Goal: Transaction & Acquisition: Purchase product/service

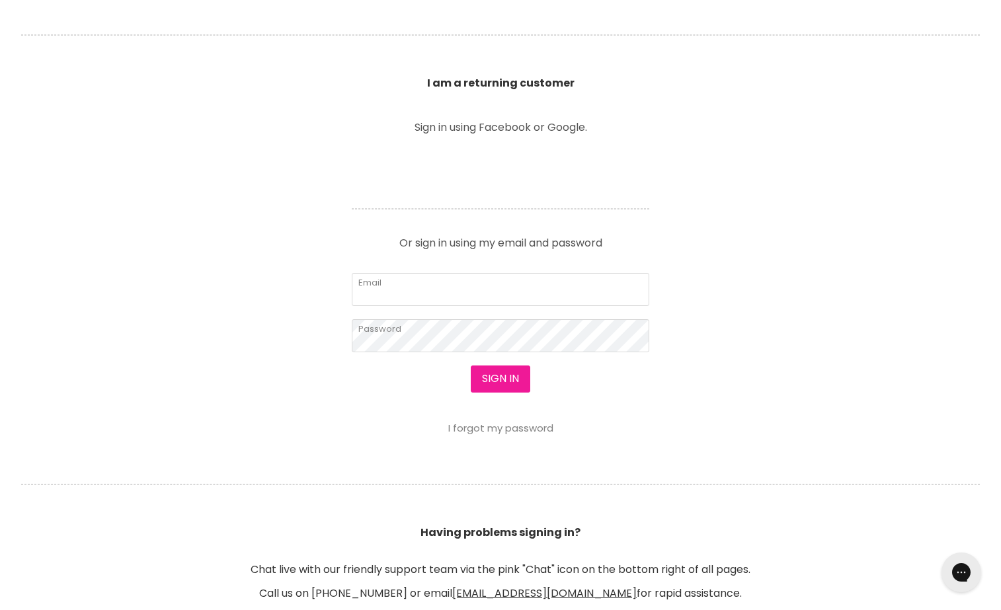
scroll to position [430, 0]
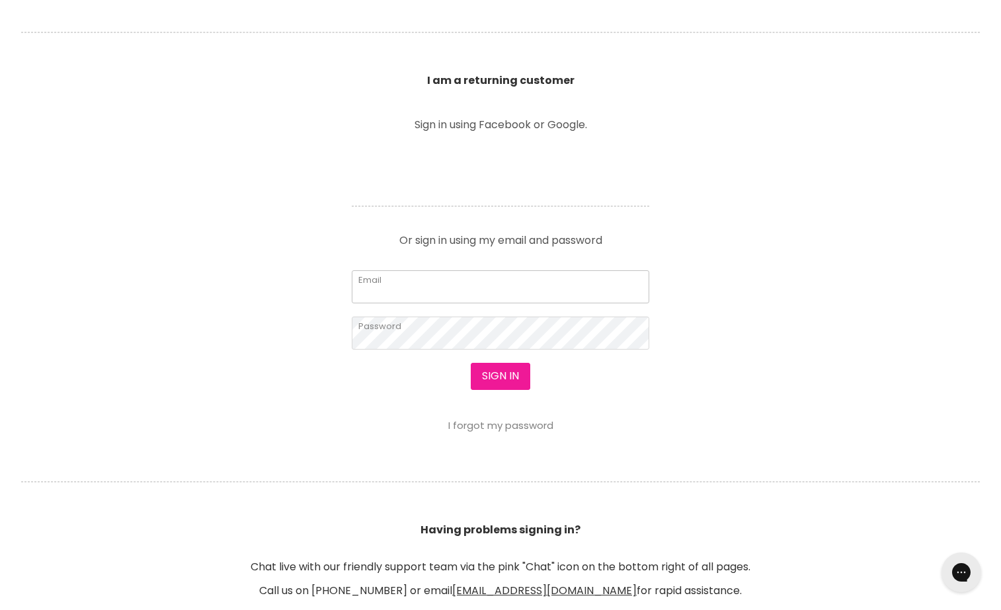
type input "hello@amycoopermakeup.com.au"
click at [500, 378] on button "Sign in" at bounding box center [501, 376] width 60 height 26
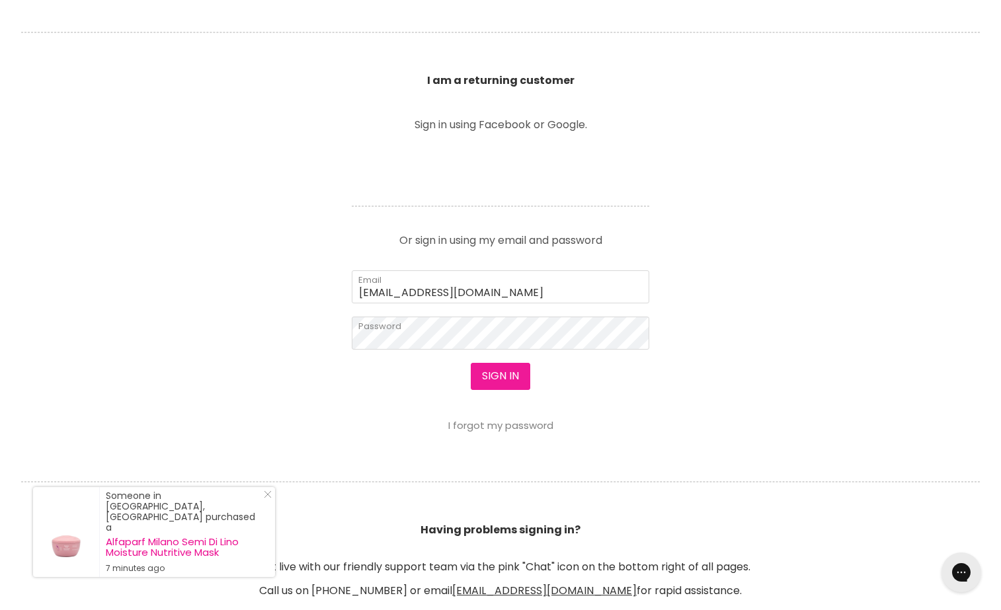
click at [522, 388] on button "Sign in" at bounding box center [501, 376] width 60 height 26
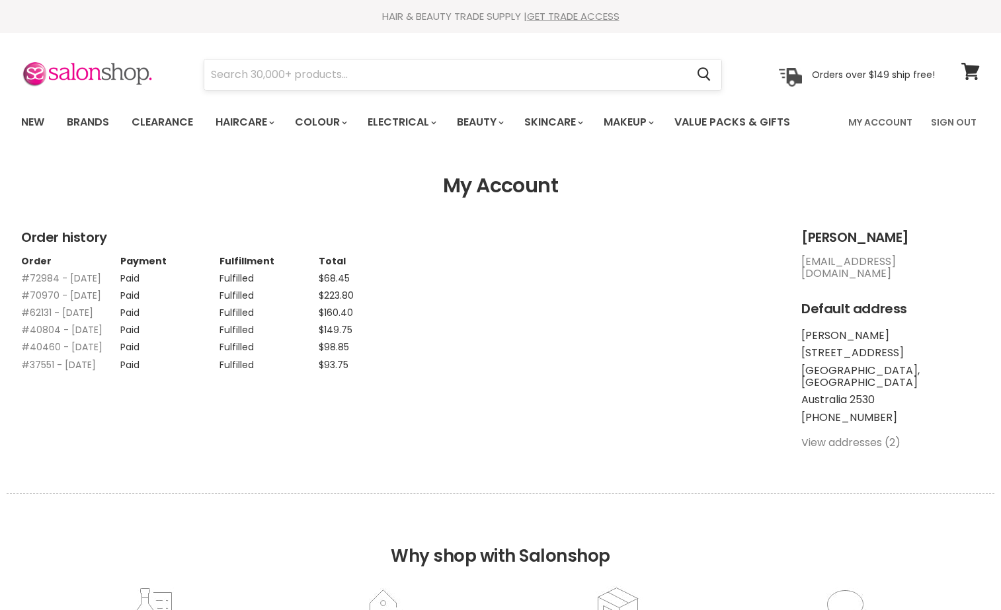
click at [317, 68] on input "Search" at bounding box center [445, 75] width 482 height 30
click at [488, 71] on input "Search" at bounding box center [445, 75] width 482 height 30
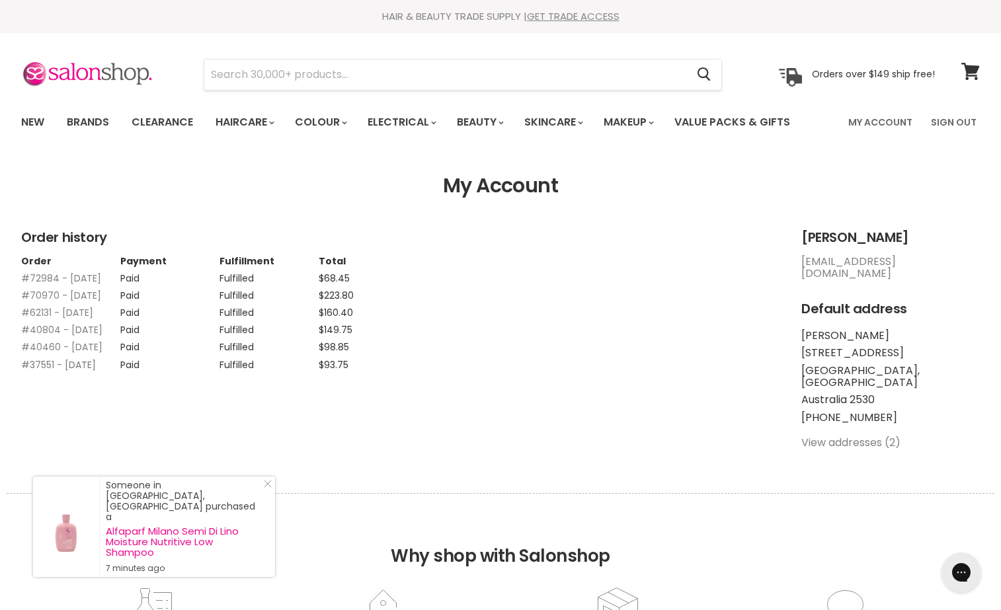
click at [96, 372] on link "#37551 - 11 Jul, 2022" at bounding box center [58, 364] width 75 height 13
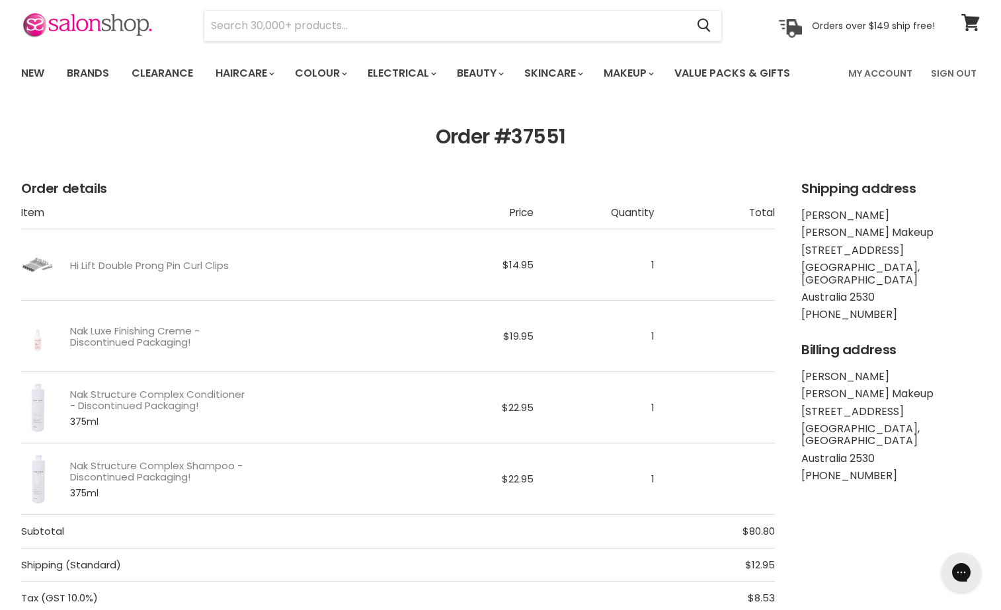
scroll to position [55, 0]
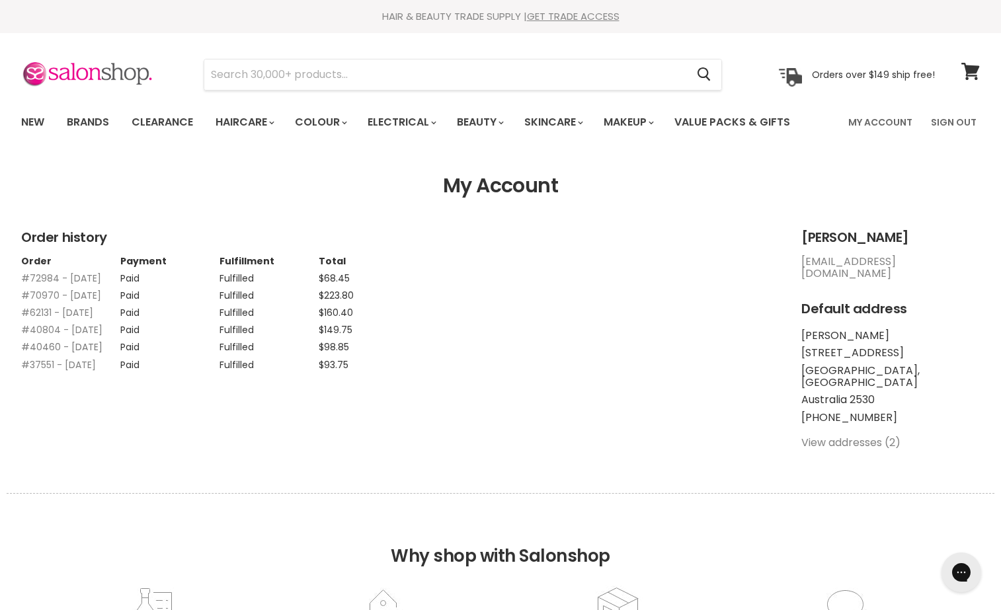
click at [52, 354] on link "#40460 - [DATE]" at bounding box center [61, 346] width 81 height 13
click at [69, 337] on link "#40804 - 20 Sep, 2022" at bounding box center [61, 329] width 81 height 13
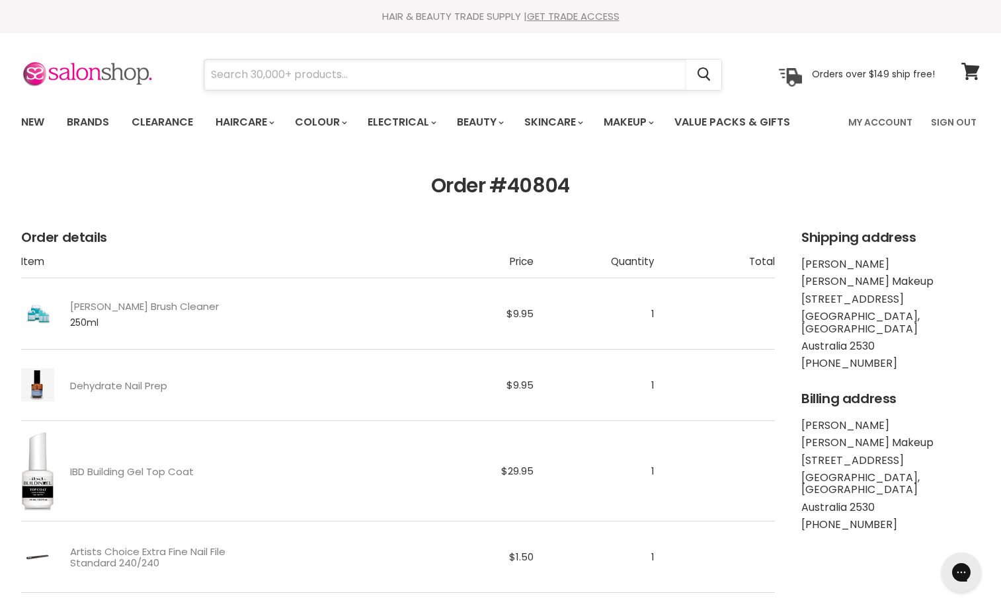
click at [442, 78] on input "Search" at bounding box center [445, 75] width 482 height 30
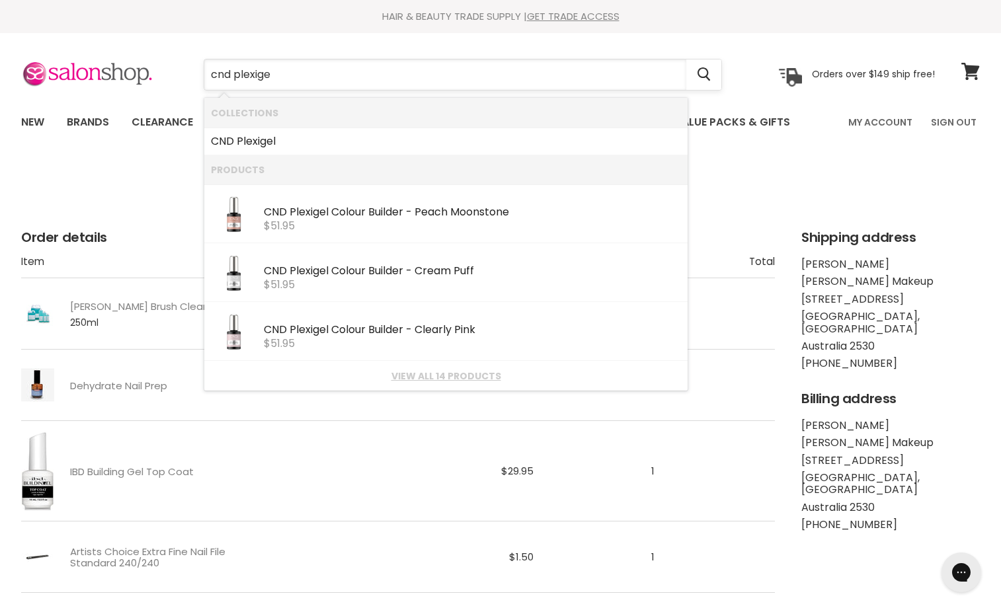
type input "cnd plexigel"
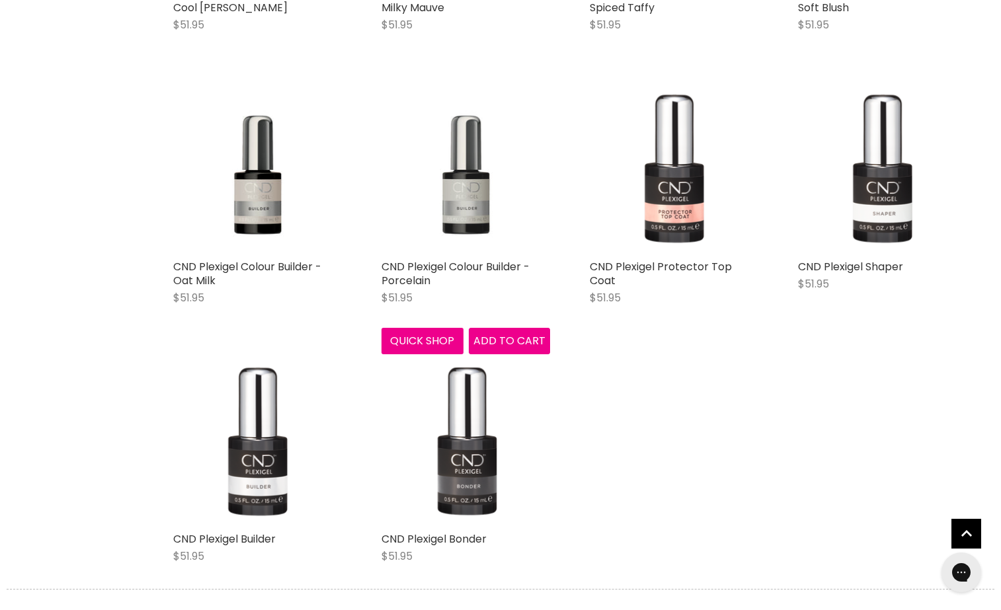
scroll to position [763, 0]
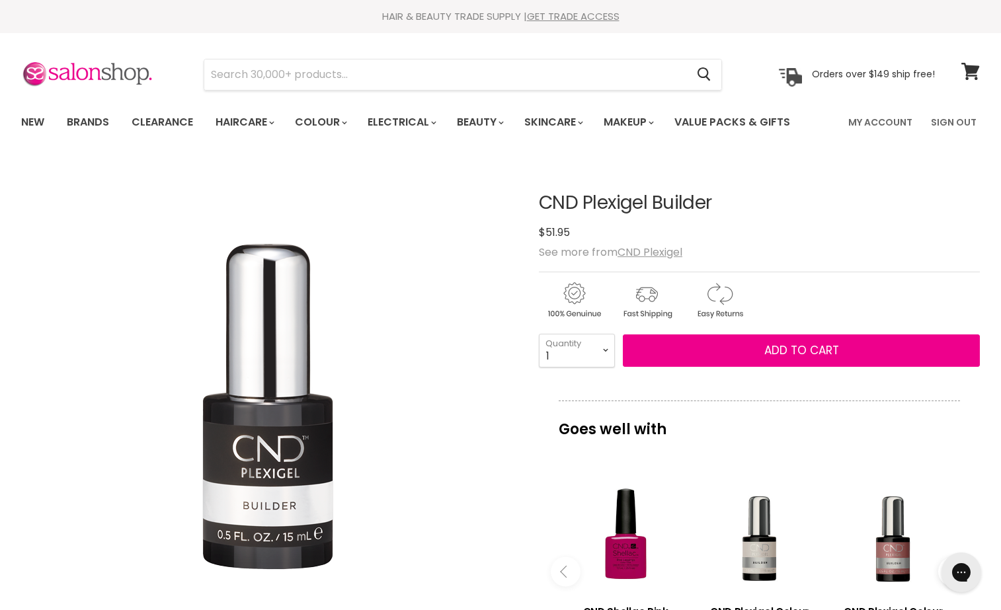
click at [432, 514] on div "Click or scroll to zoom Tap or pinch to zoom" at bounding box center [268, 407] width 494 height 494
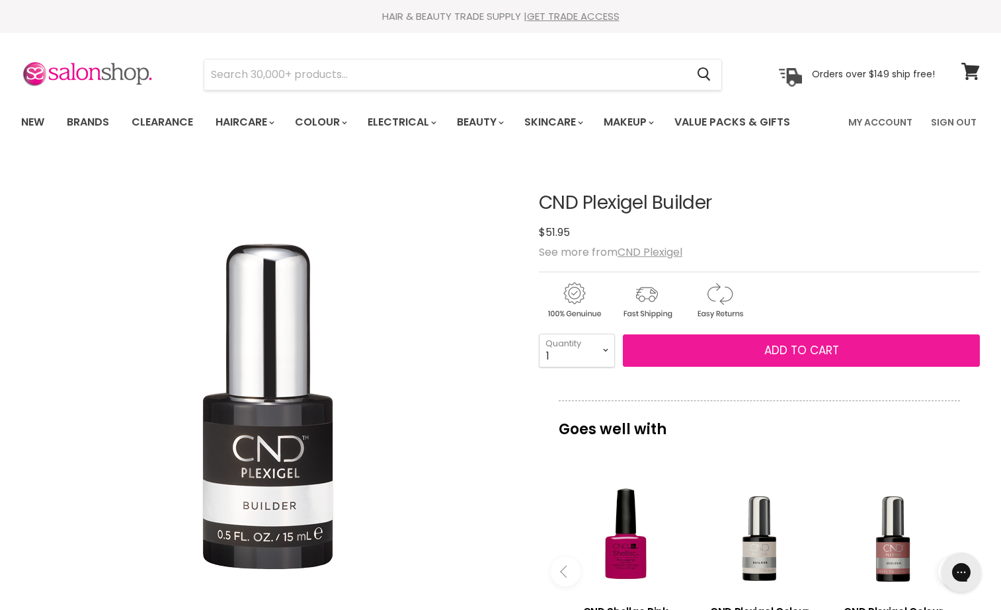
click at [754, 346] on button "Add to cart" at bounding box center [801, 351] width 357 height 33
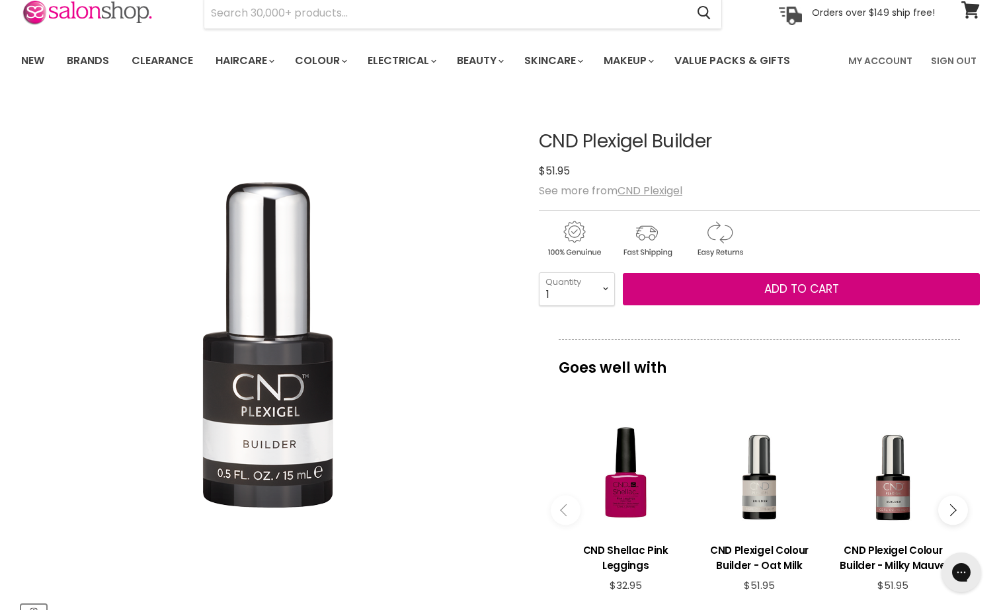
scroll to position [64, 0]
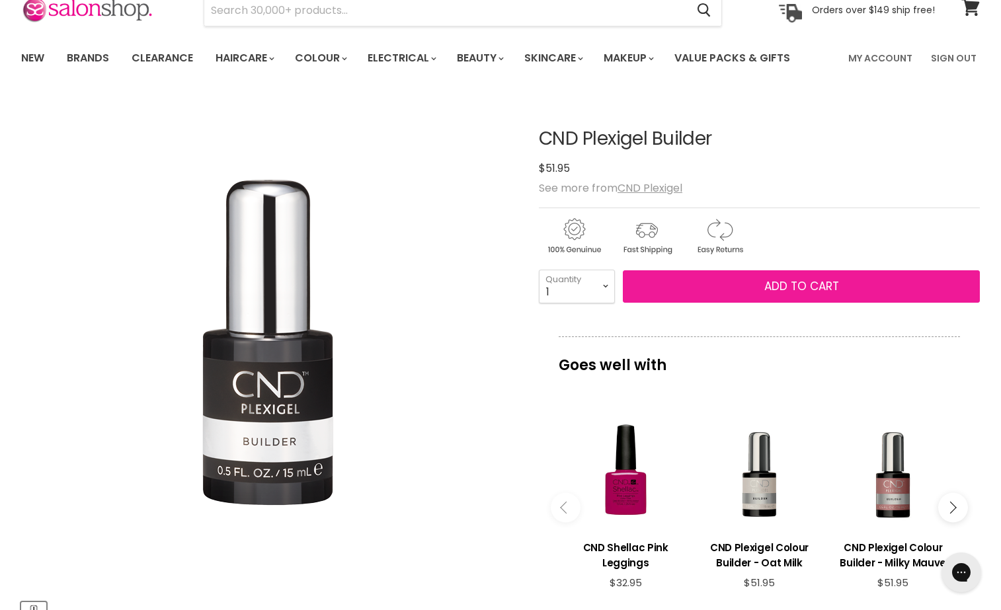
click at [805, 291] on span "Add to cart" at bounding box center [801, 286] width 75 height 16
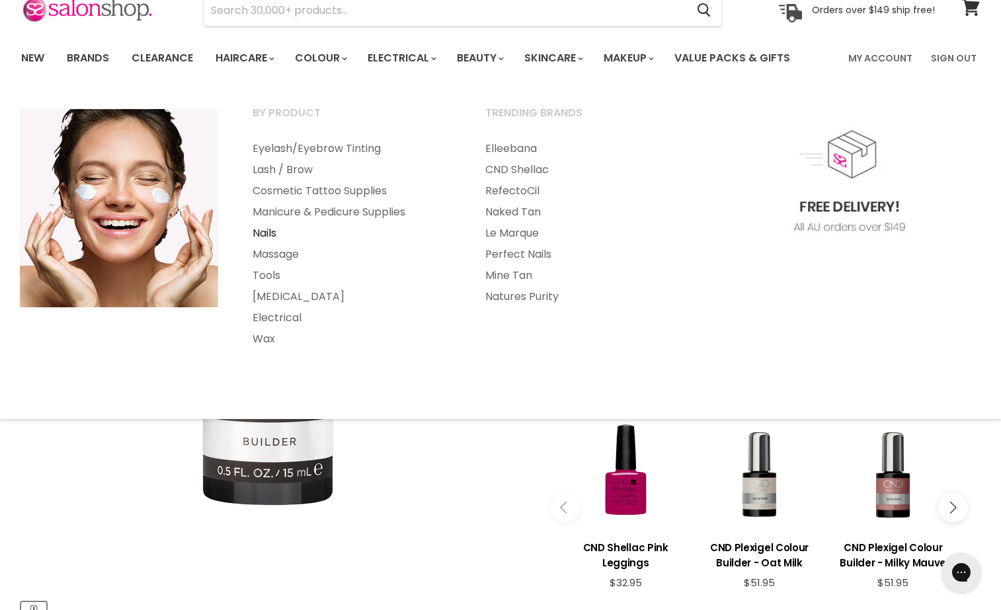
click at [280, 234] on link "Nails" at bounding box center [351, 233] width 230 height 21
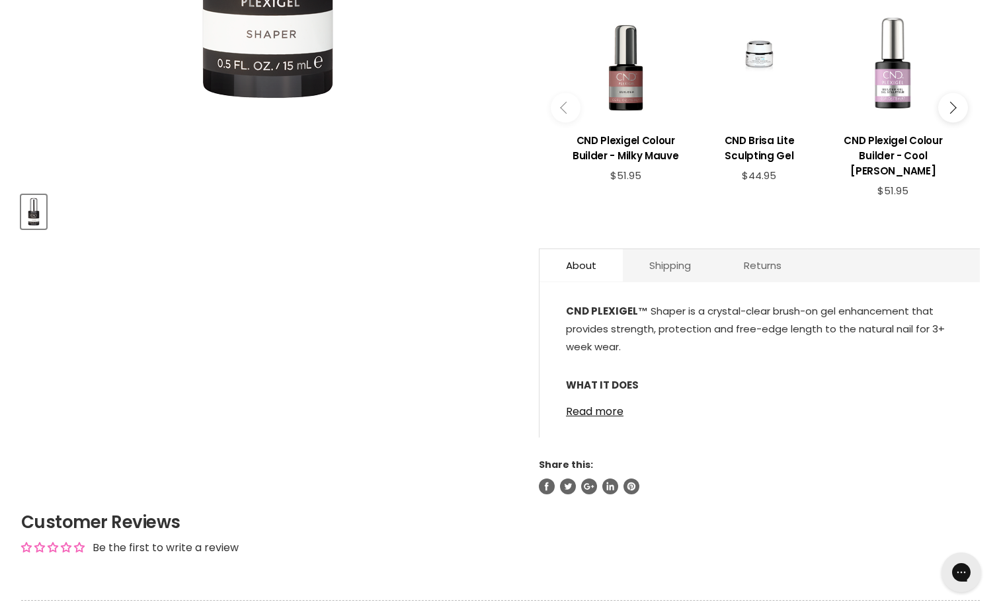
scroll to position [527, 0]
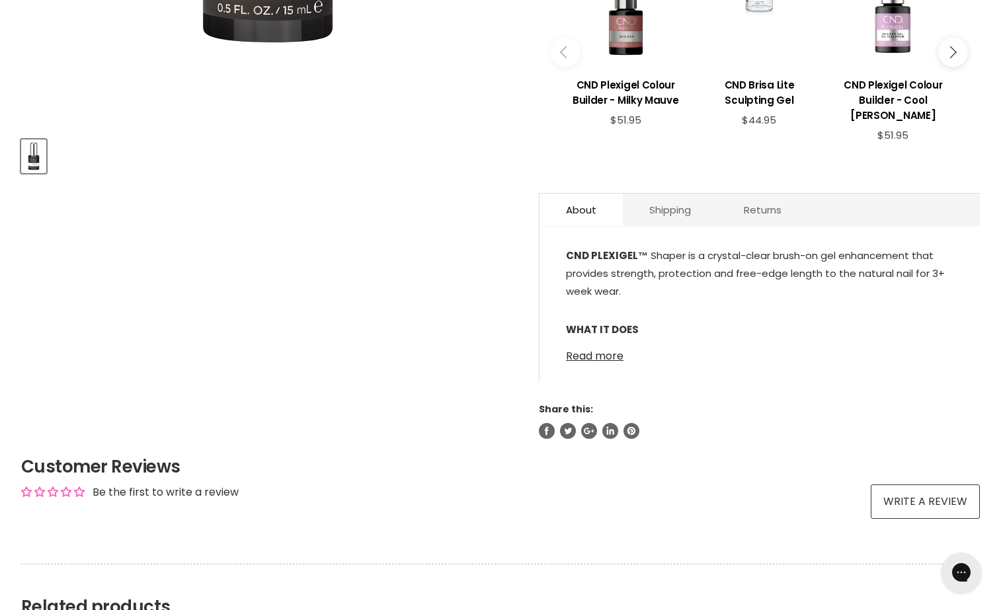
click at [592, 361] on link "Read more" at bounding box center [759, 352] width 387 height 20
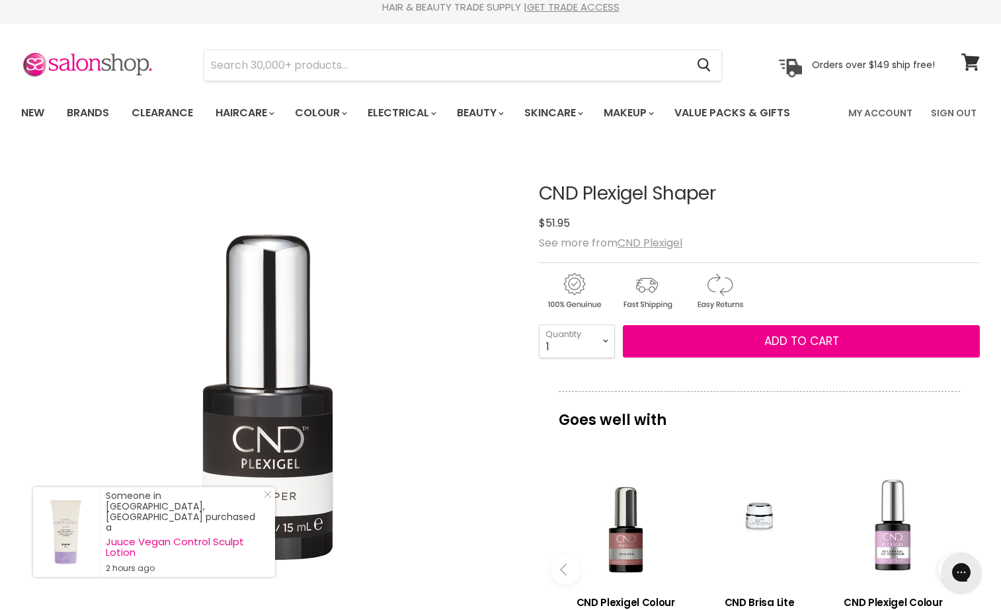
scroll to position [0, 0]
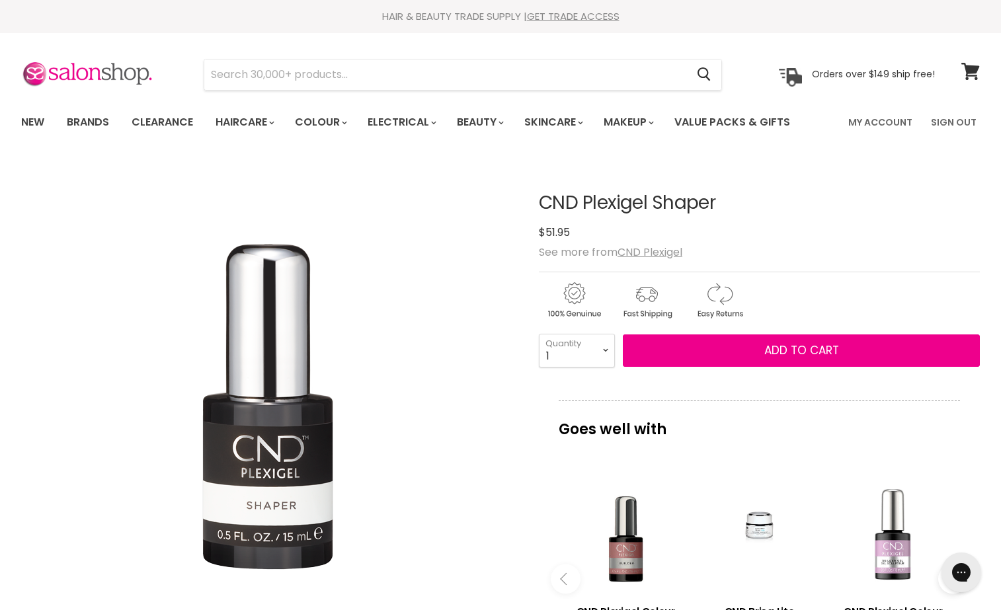
drag, startPoint x: 750, startPoint y: 198, endPoint x: 535, endPoint y: 202, distance: 214.9
click at [537, 201] on article "Click or scroll to zoom Tap or pinch to zoom CND Plexigel Shaper No reviews" at bounding box center [500, 606] width 959 height 893
copy div "CND Plexigel Shaper"
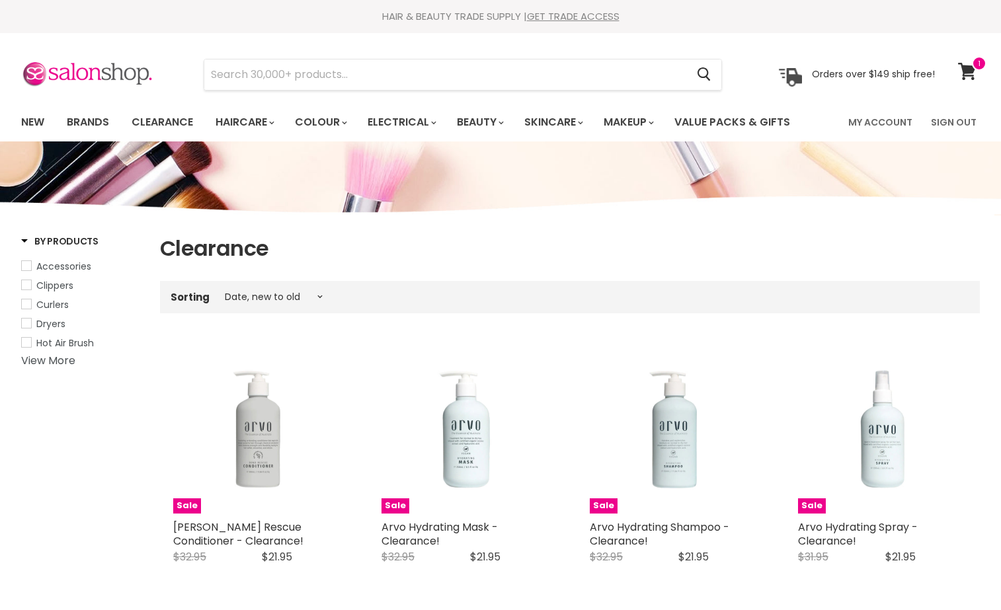
select select "created-descending"
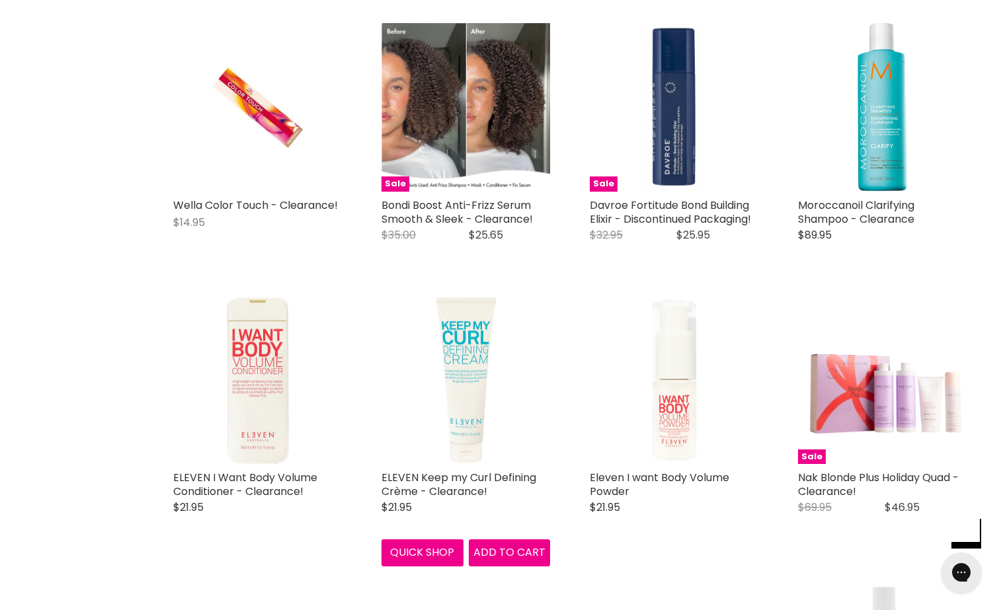
scroll to position [1692, 0]
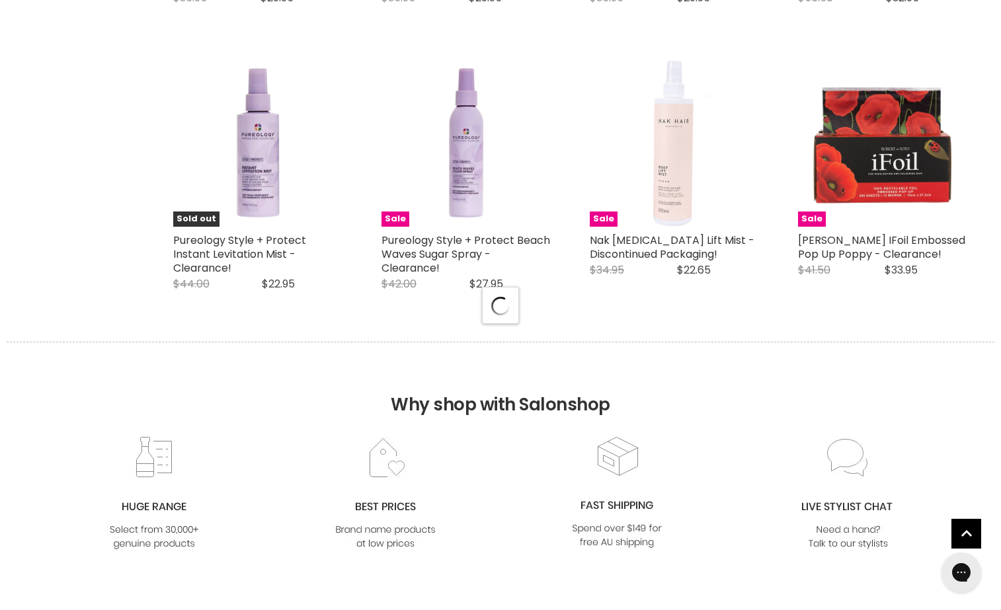
scroll to position [3318, 0]
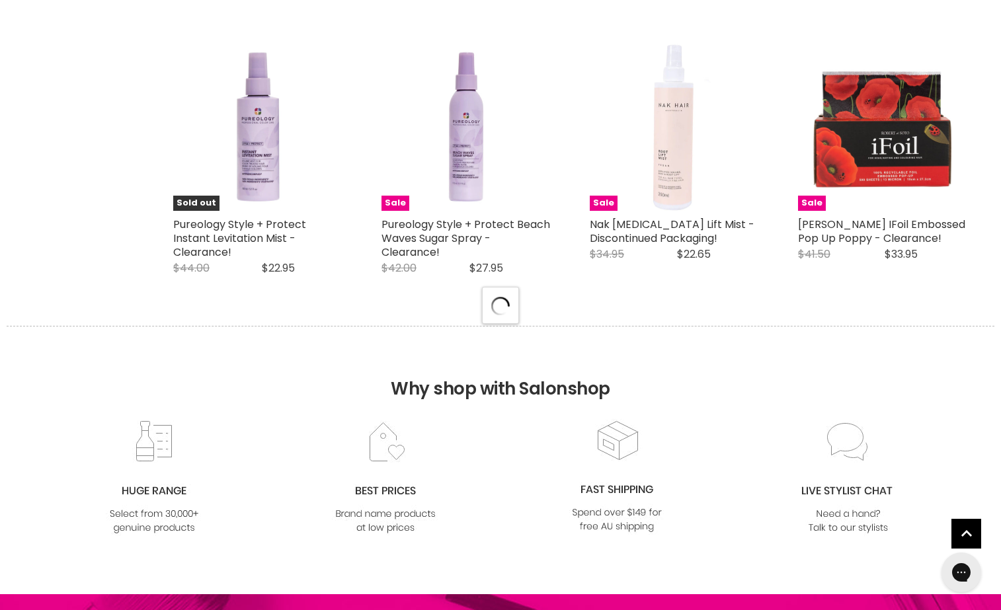
select select "created-descending"
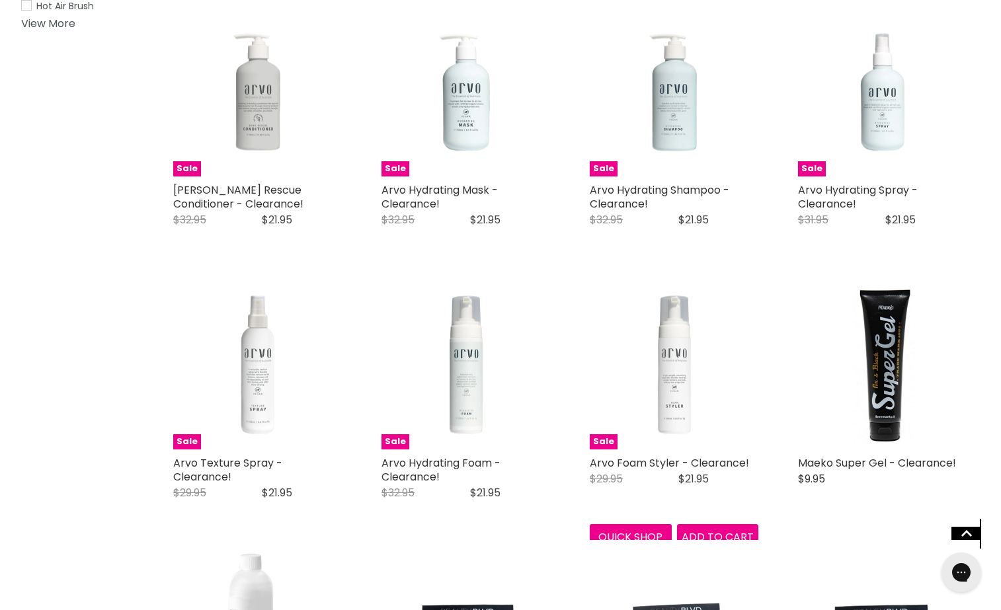
scroll to position [165, 0]
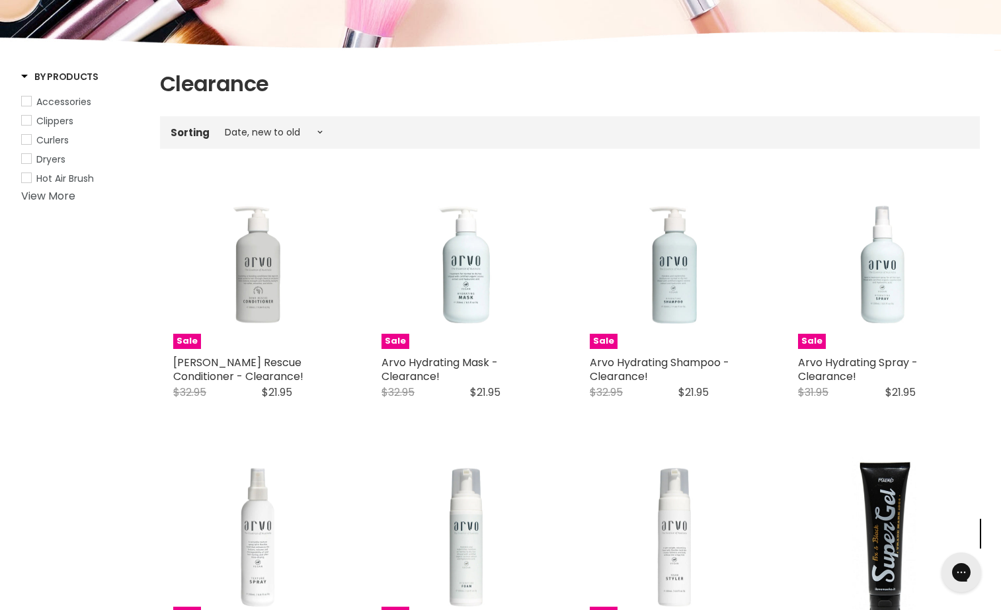
click at [46, 194] on link "View More" at bounding box center [48, 195] width 54 height 15
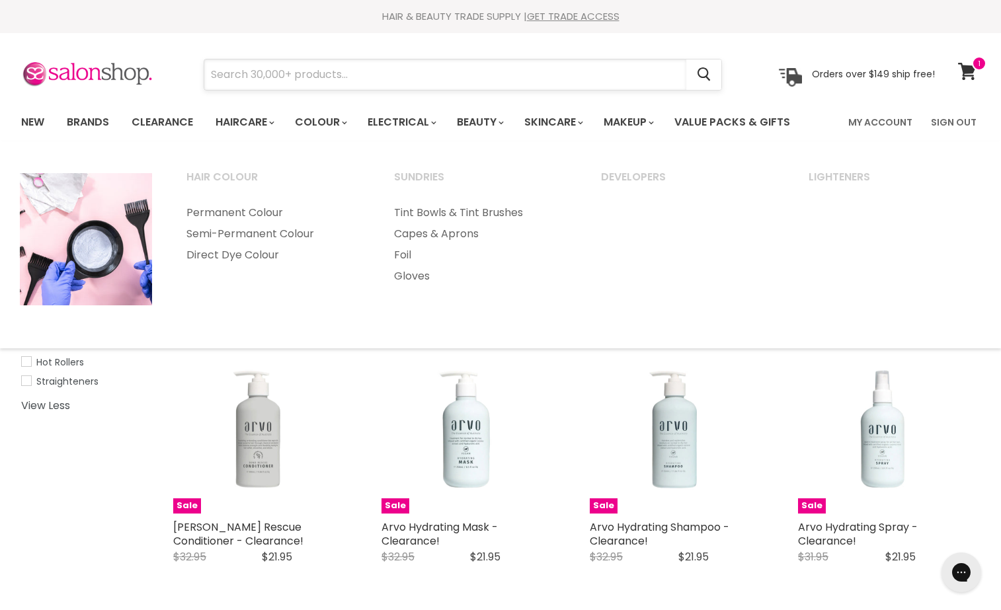
click at [294, 81] on input "Search" at bounding box center [445, 75] width 482 height 30
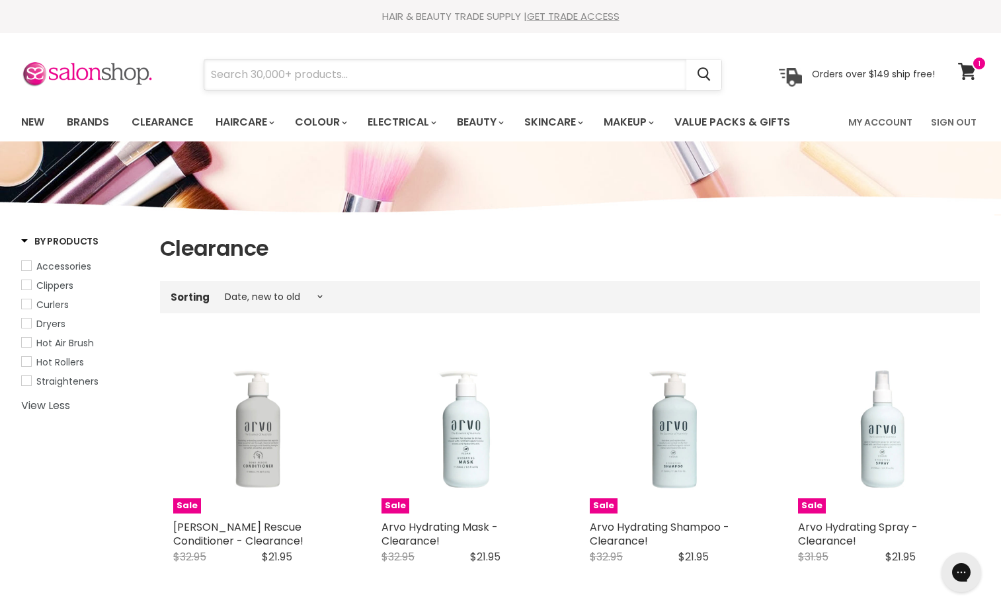
scroll to position [2, 0]
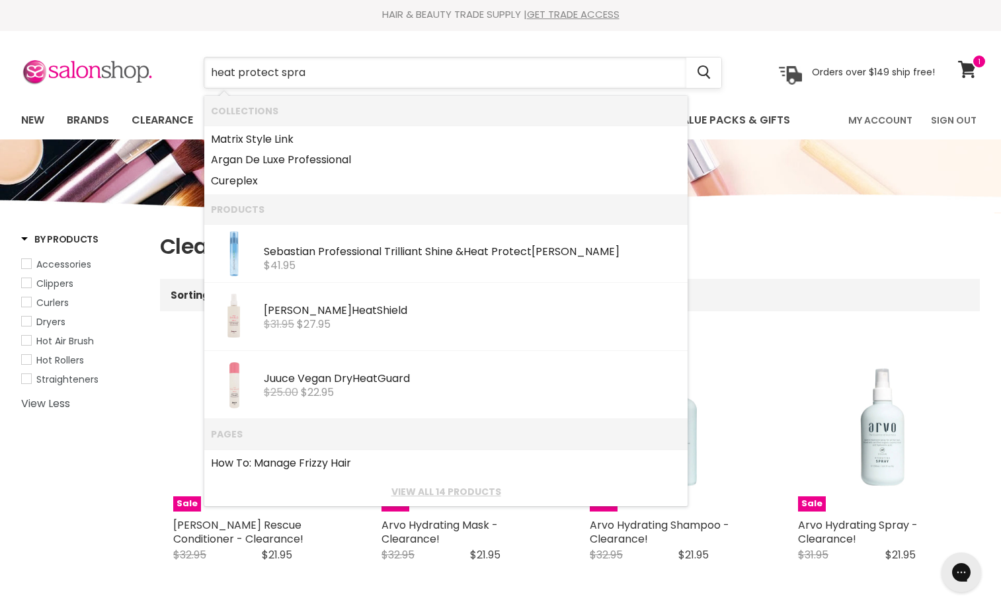
type input "heat protect spray"
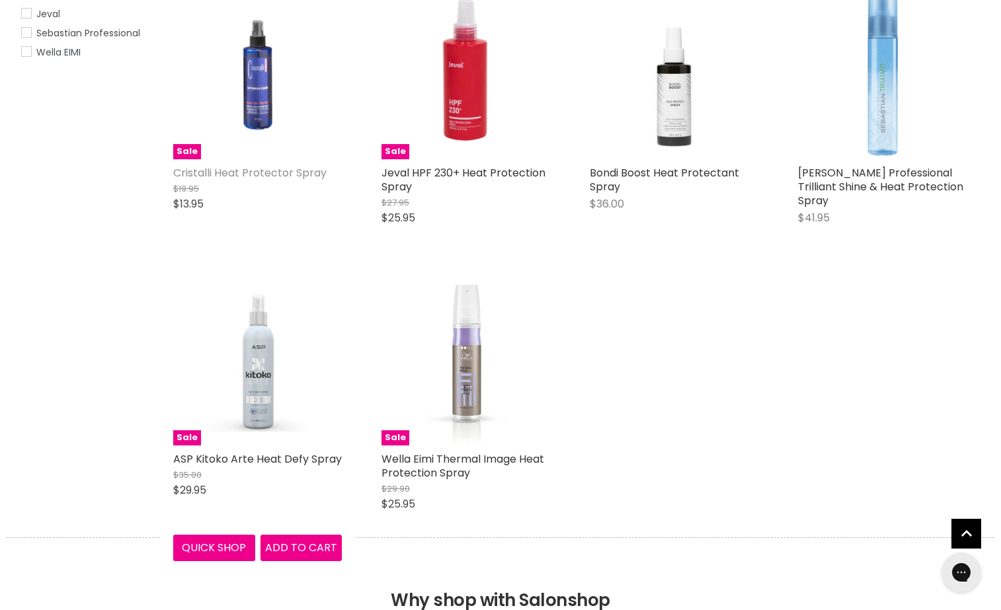
scroll to position [310, 0]
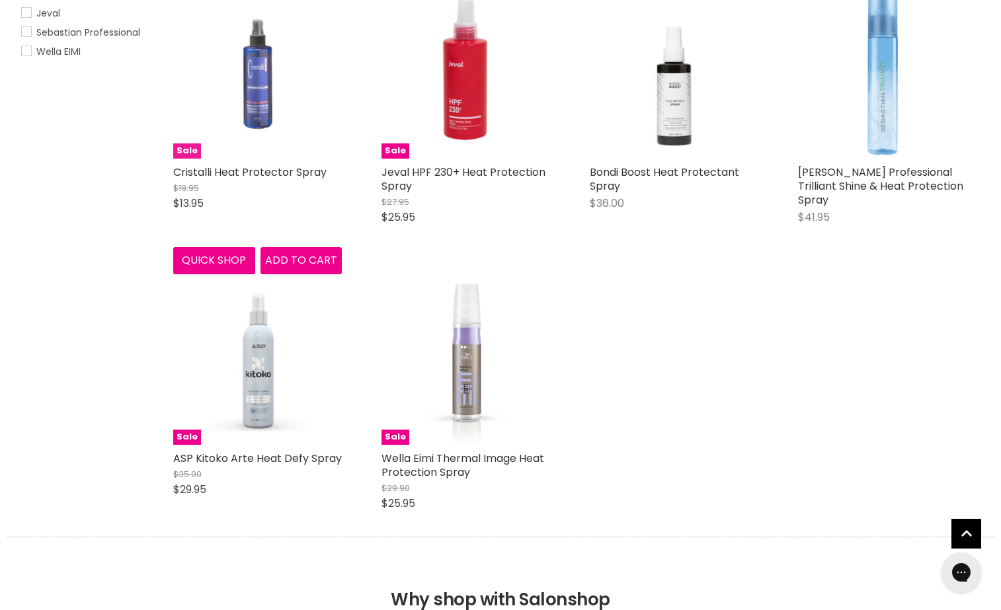
click at [260, 123] on img "Main content" at bounding box center [257, 74] width 112 height 169
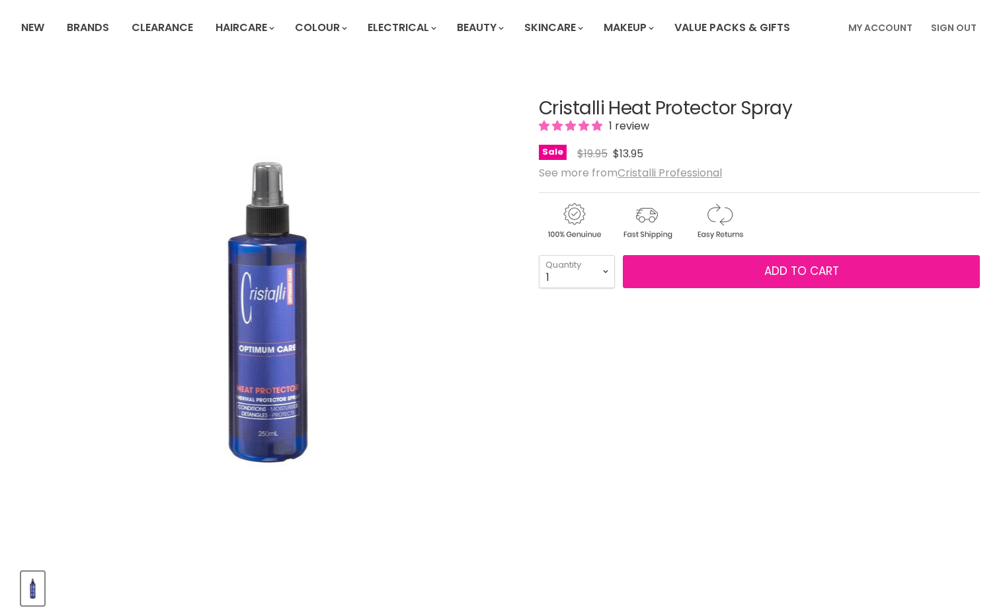
scroll to position [96, 0]
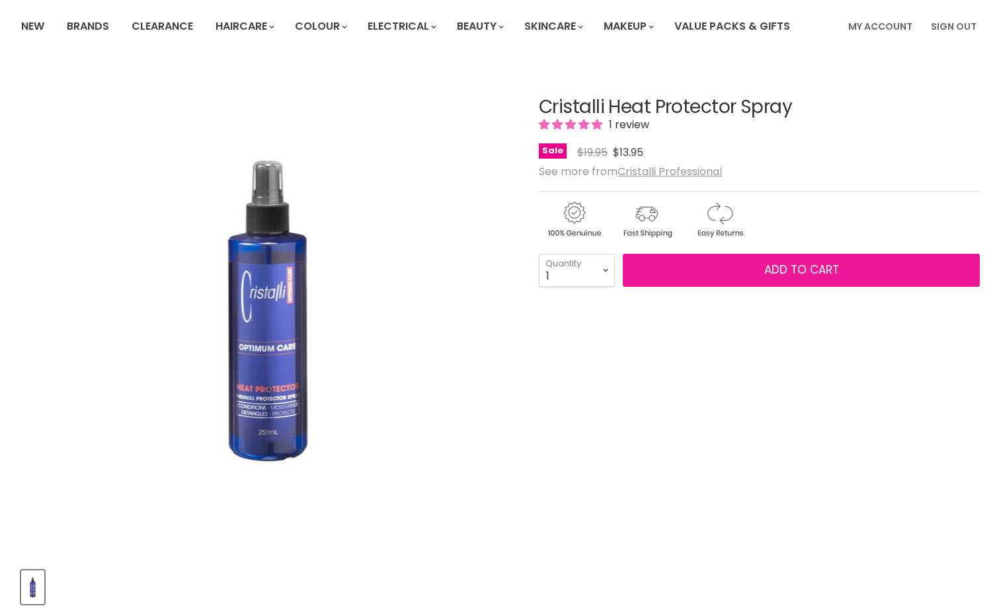
click at [836, 273] on span "Add to cart" at bounding box center [801, 270] width 75 height 16
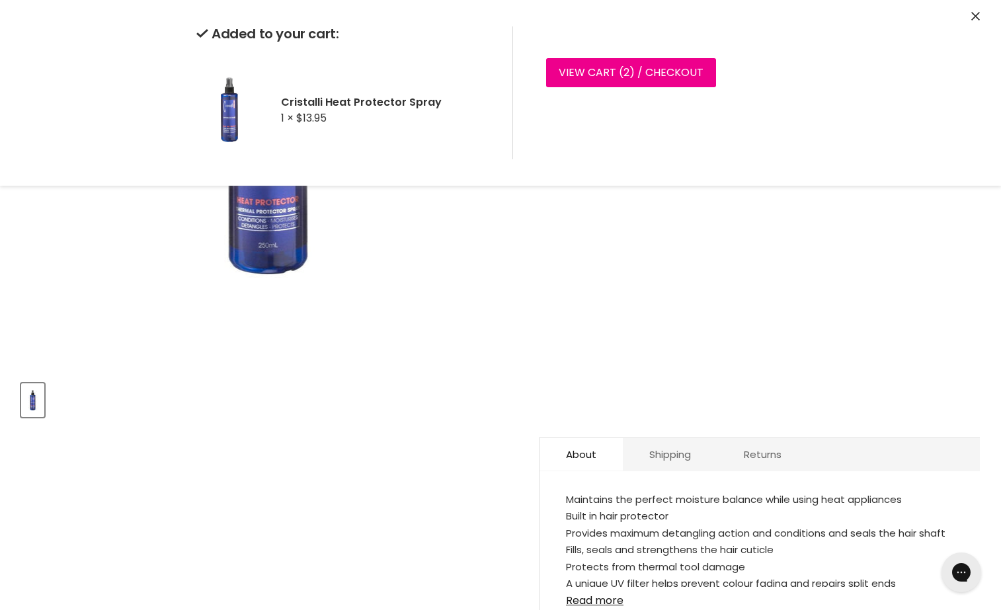
scroll to position [0, 0]
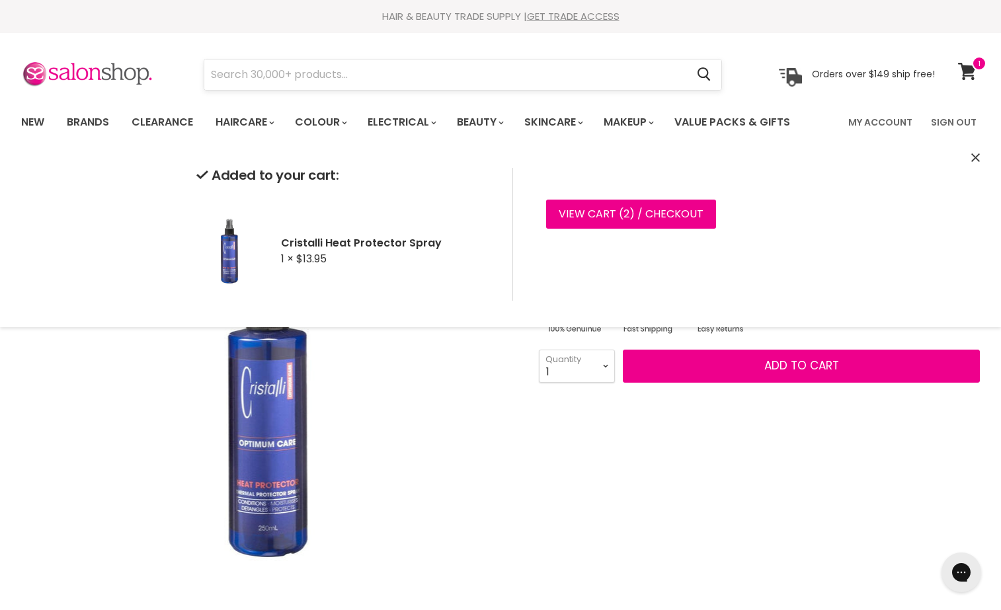
click at [405, 74] on input "Search" at bounding box center [445, 75] width 482 height 30
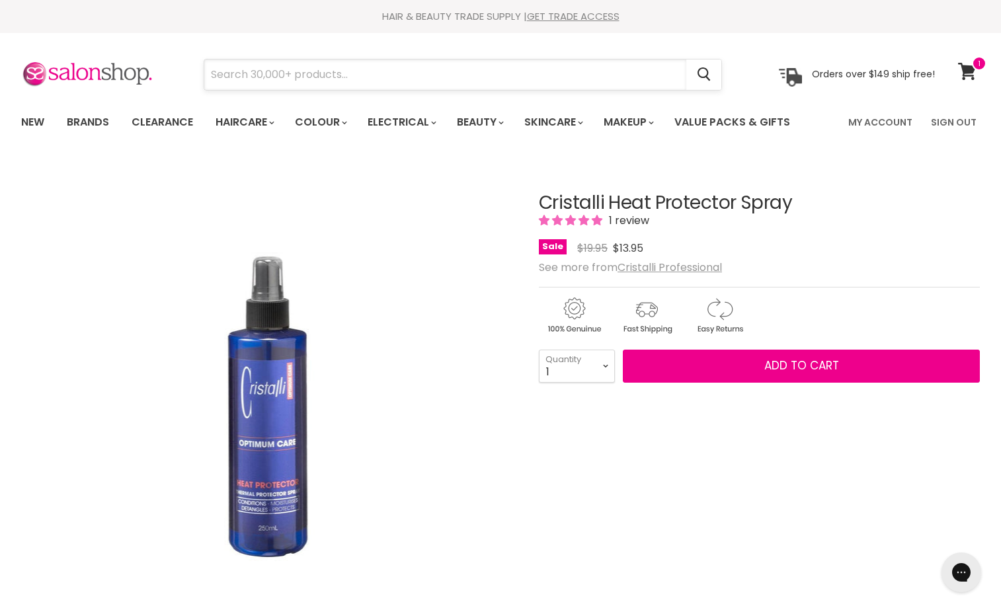
click at [404, 75] on input "Search" at bounding box center [445, 75] width 482 height 30
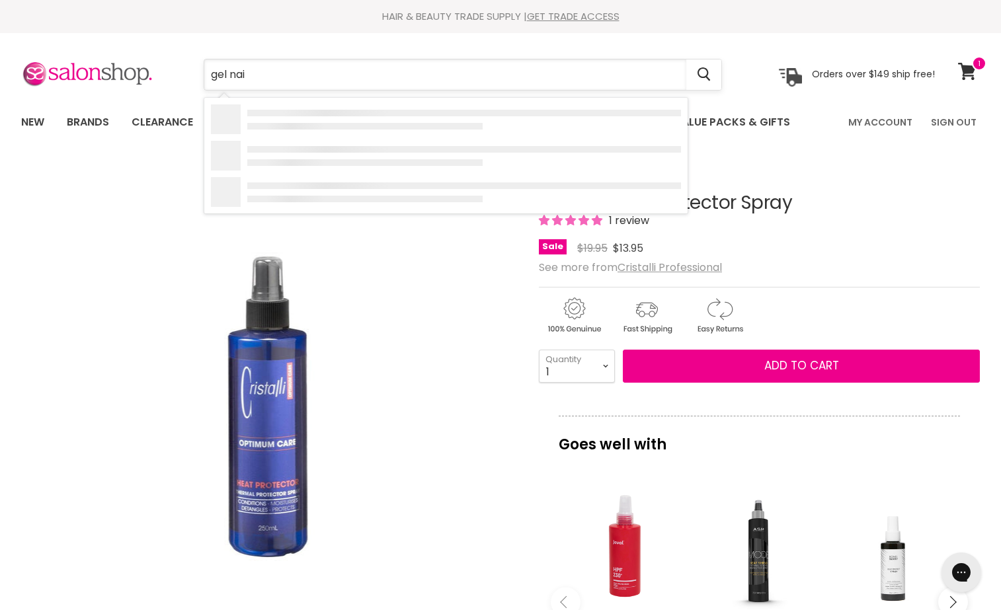
type input "gel nail"
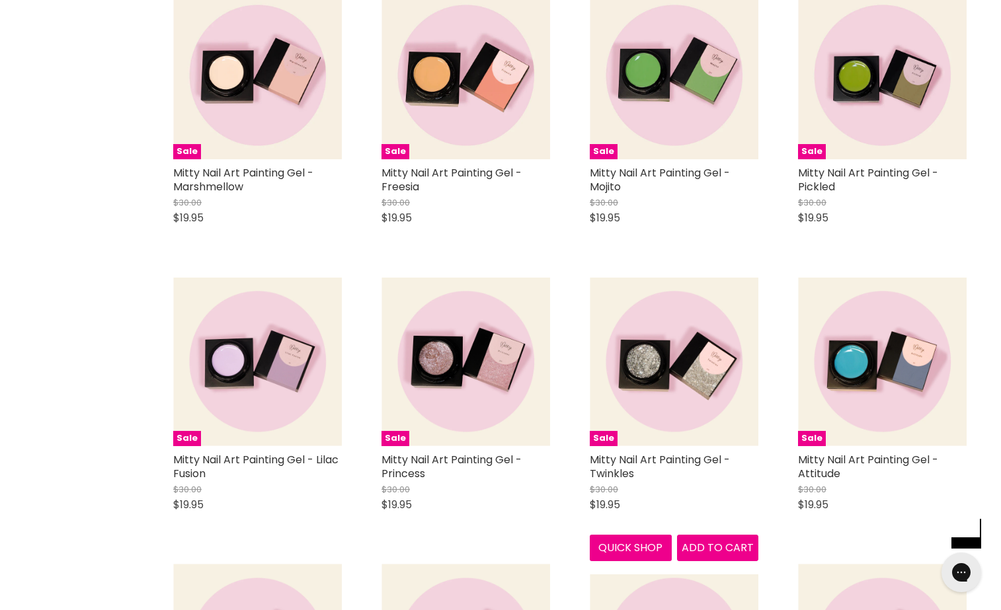
scroll to position [2289, 0]
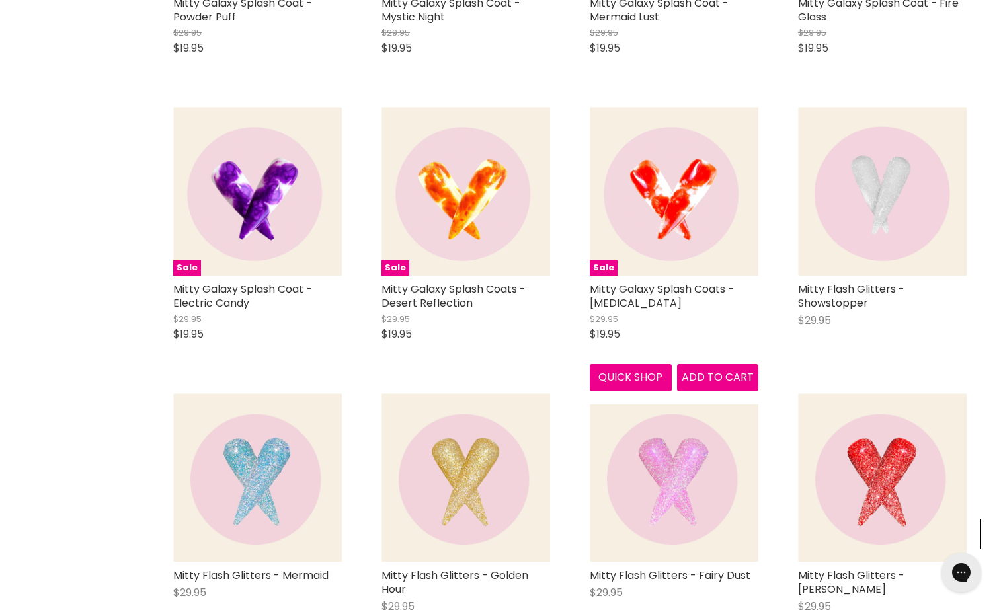
scroll to position [4459, 0]
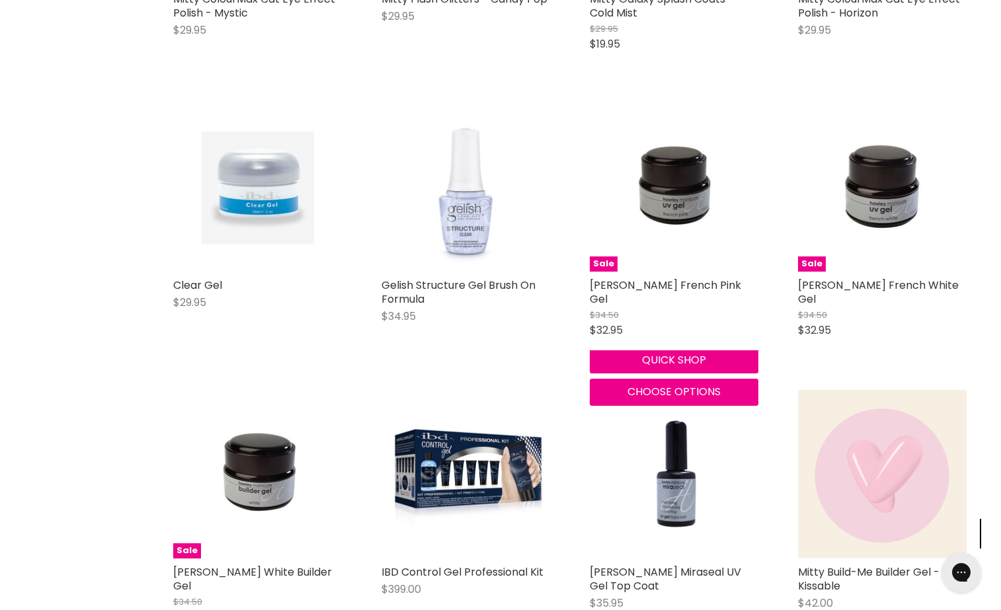
scroll to position [5741, 0]
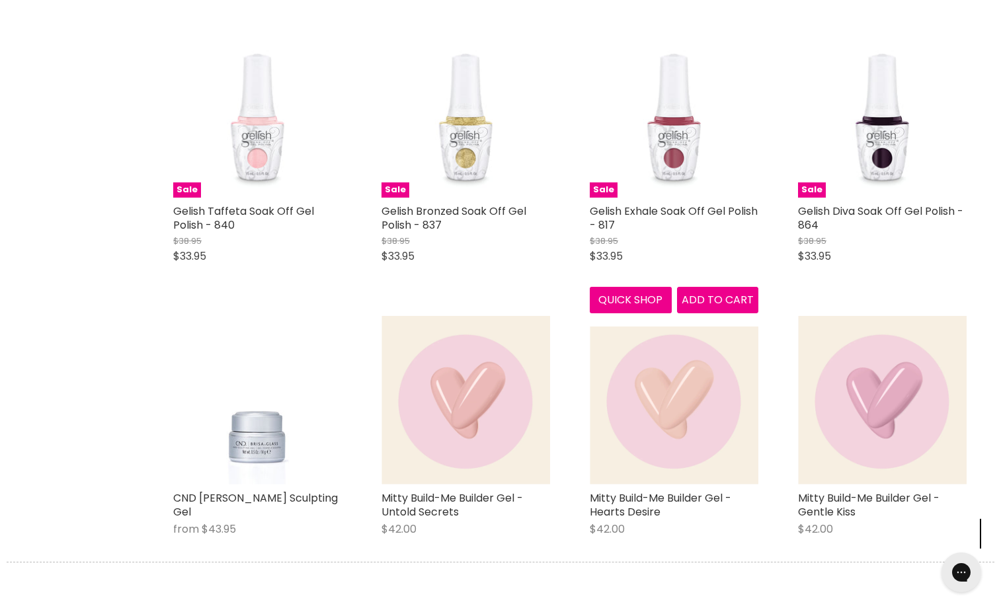
scroll to position [6826, 0]
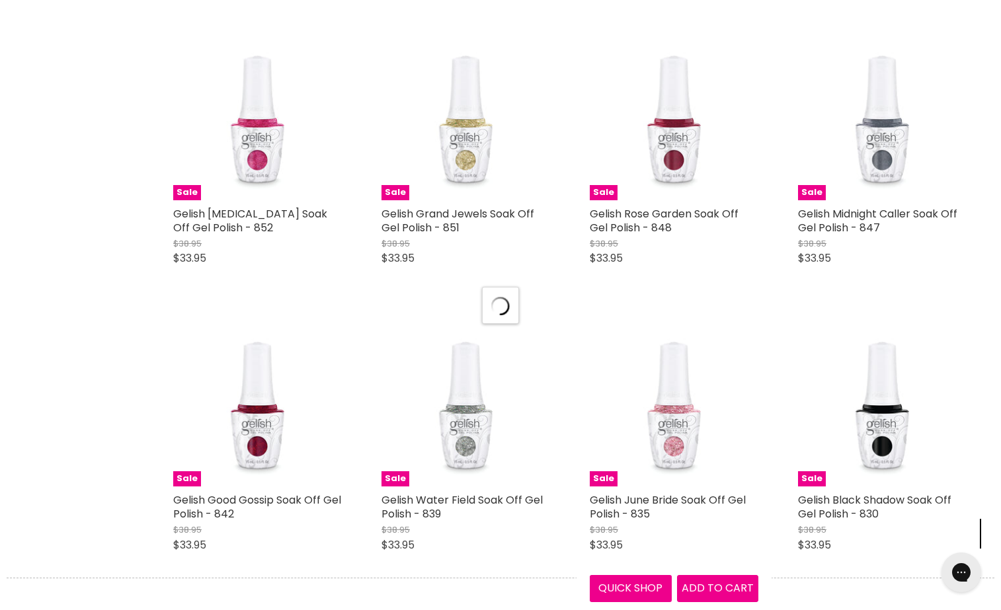
scroll to position [8412, 0]
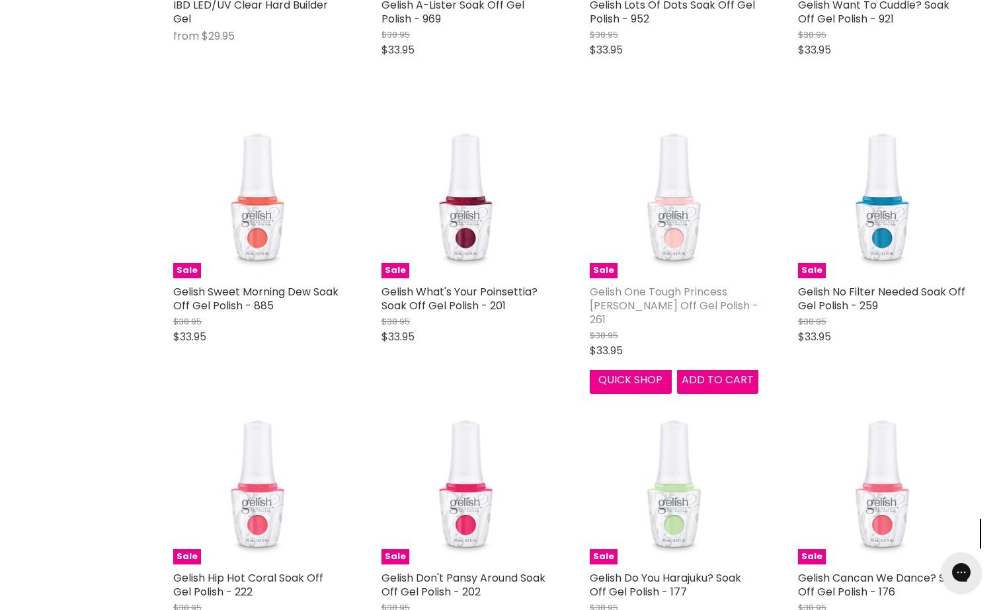
scroll to position [10145, 0]
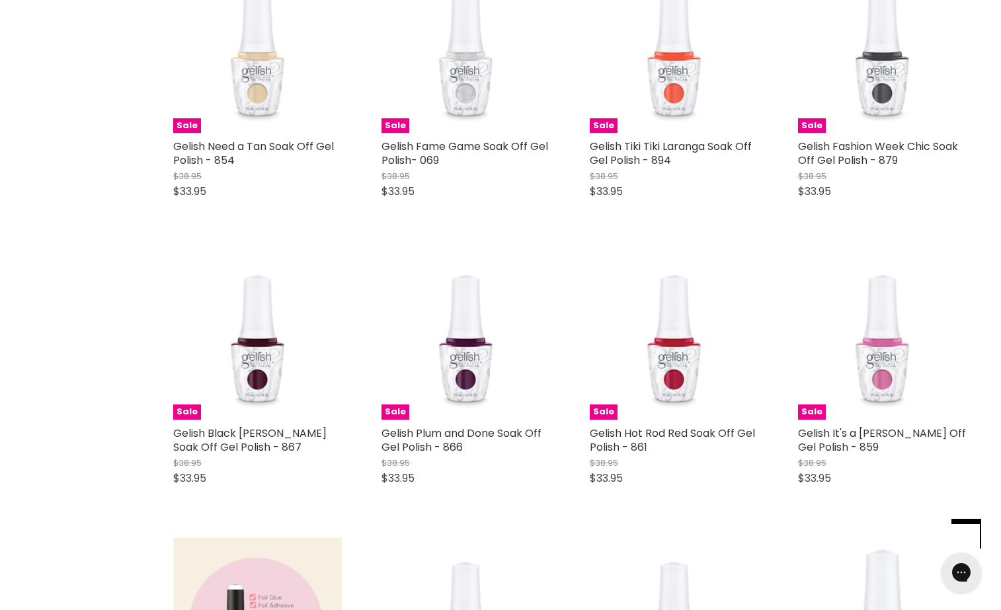
scroll to position [12091, 0]
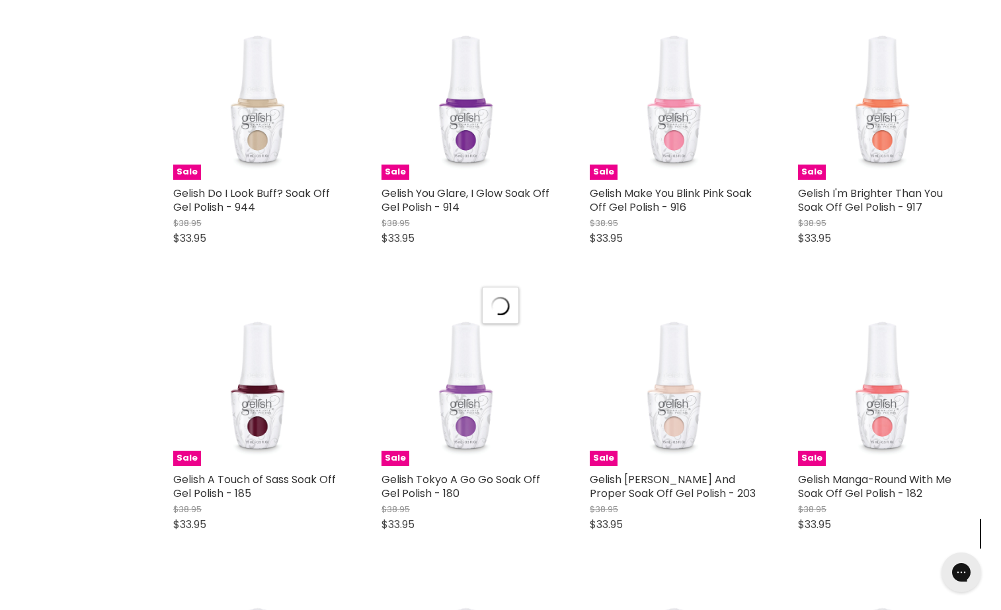
scroll to position [17516, 0]
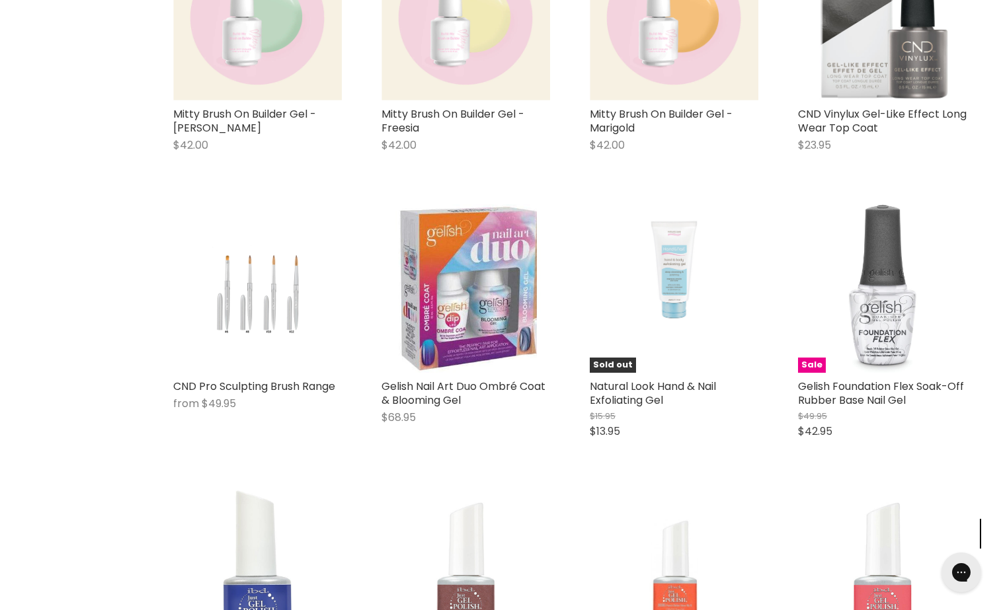
scroll to position [20830, 0]
